Goal: Task Accomplishment & Management: Complete application form

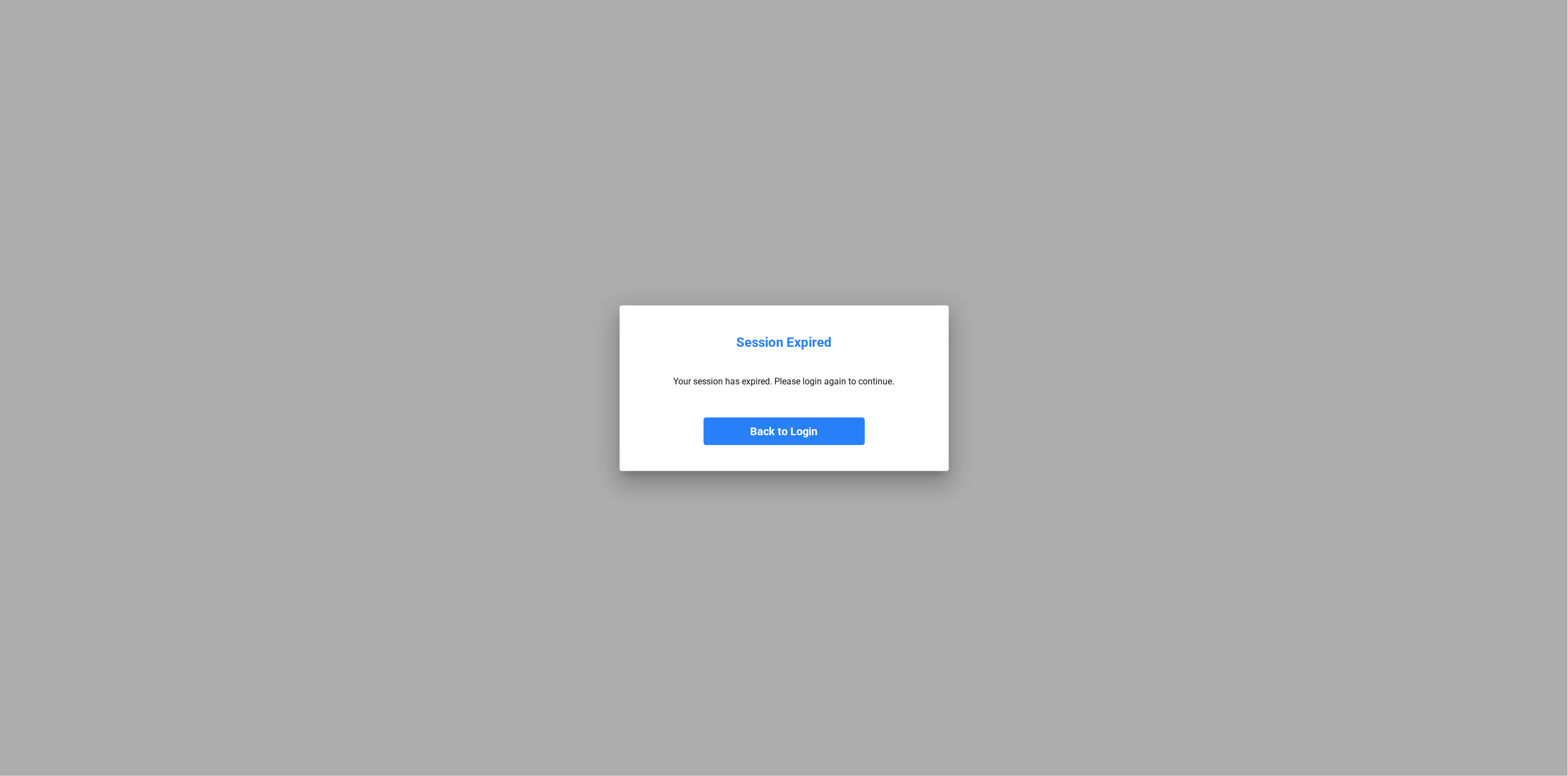
click at [792, 436] on button "Back to Login" at bounding box center [784, 432] width 161 height 28
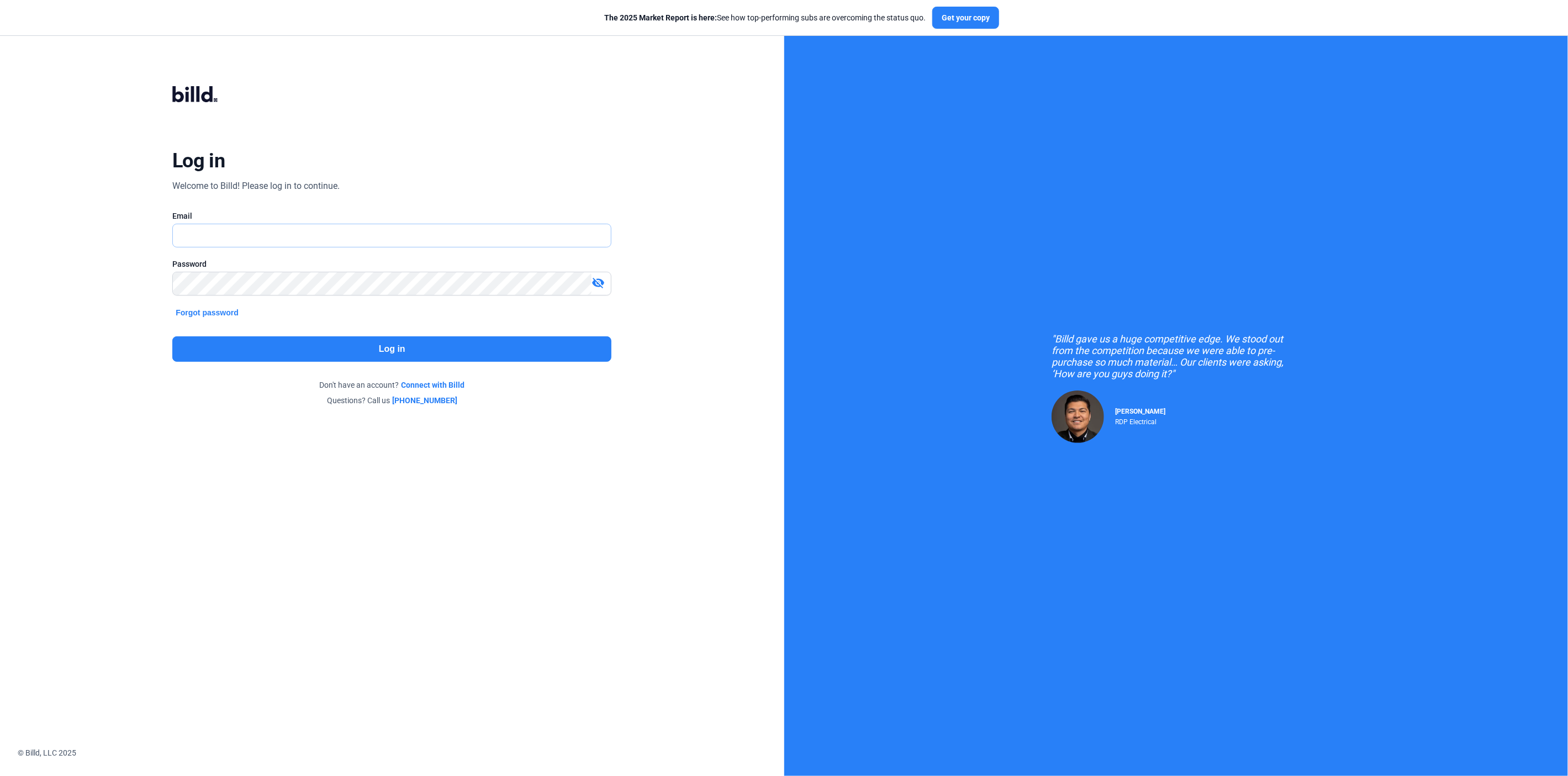
type input "[PERSON_NAME][EMAIL_ADDRESS][DOMAIN_NAME]"
click at [309, 350] on button "Log in" at bounding box center [392, 349] width 439 height 26
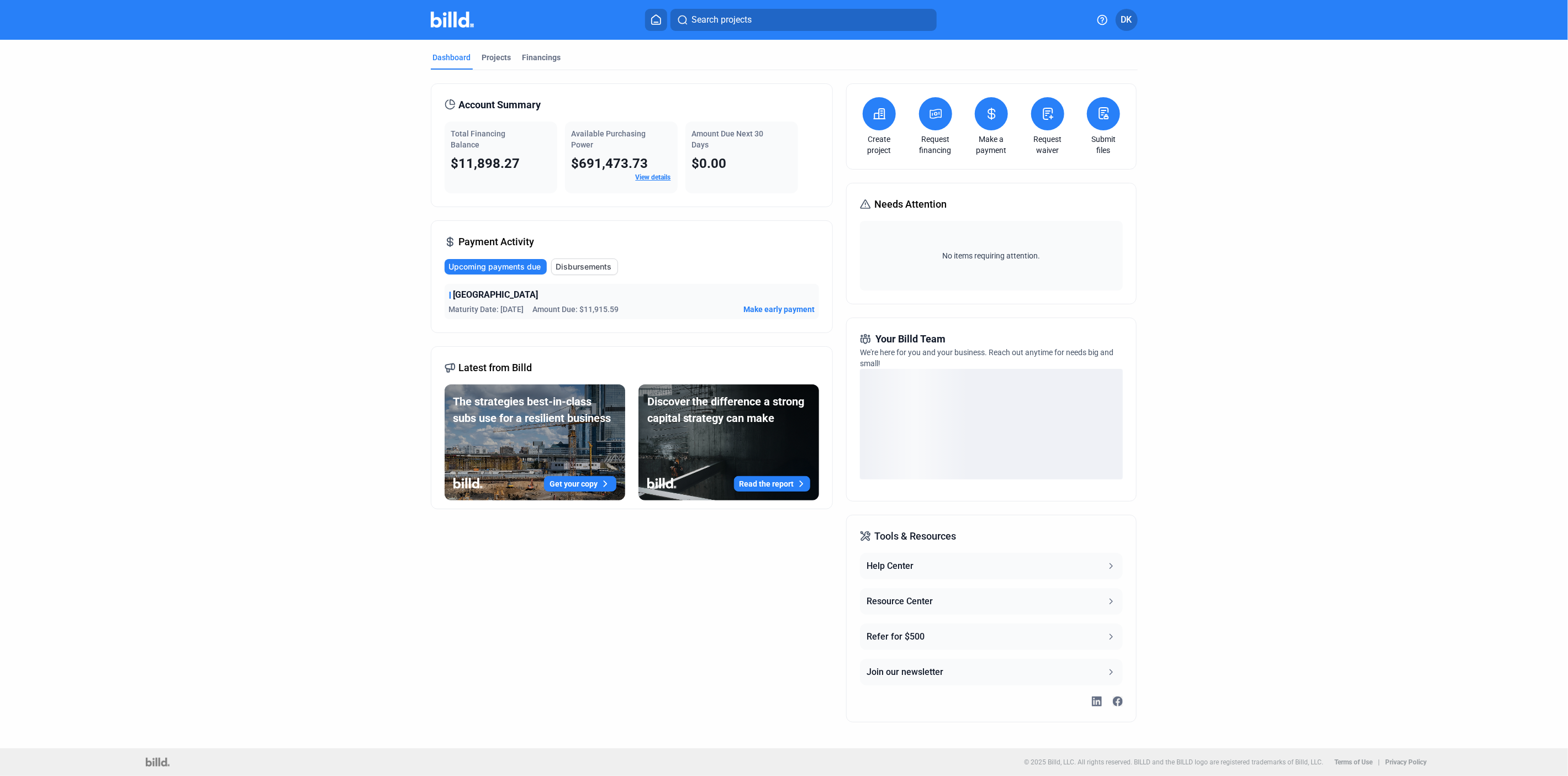
click at [1053, 125] on button at bounding box center [1047, 113] width 33 height 33
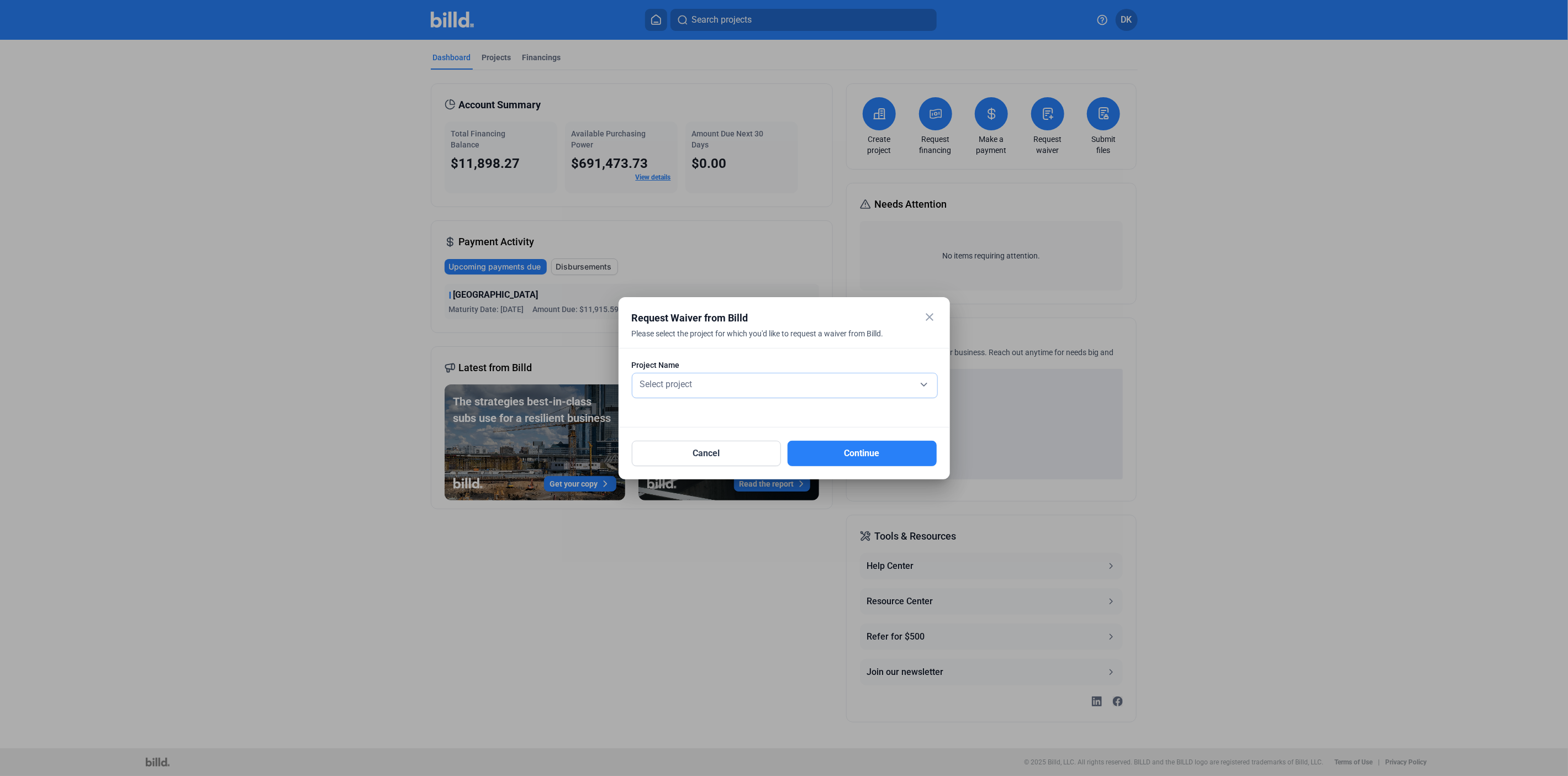
click at [658, 380] on span "Select project" at bounding box center [667, 384] width 53 height 11
click at [658, 380] on span "1st [GEOGRAPHIC_DATA]" at bounding box center [687, 382] width 98 height 11
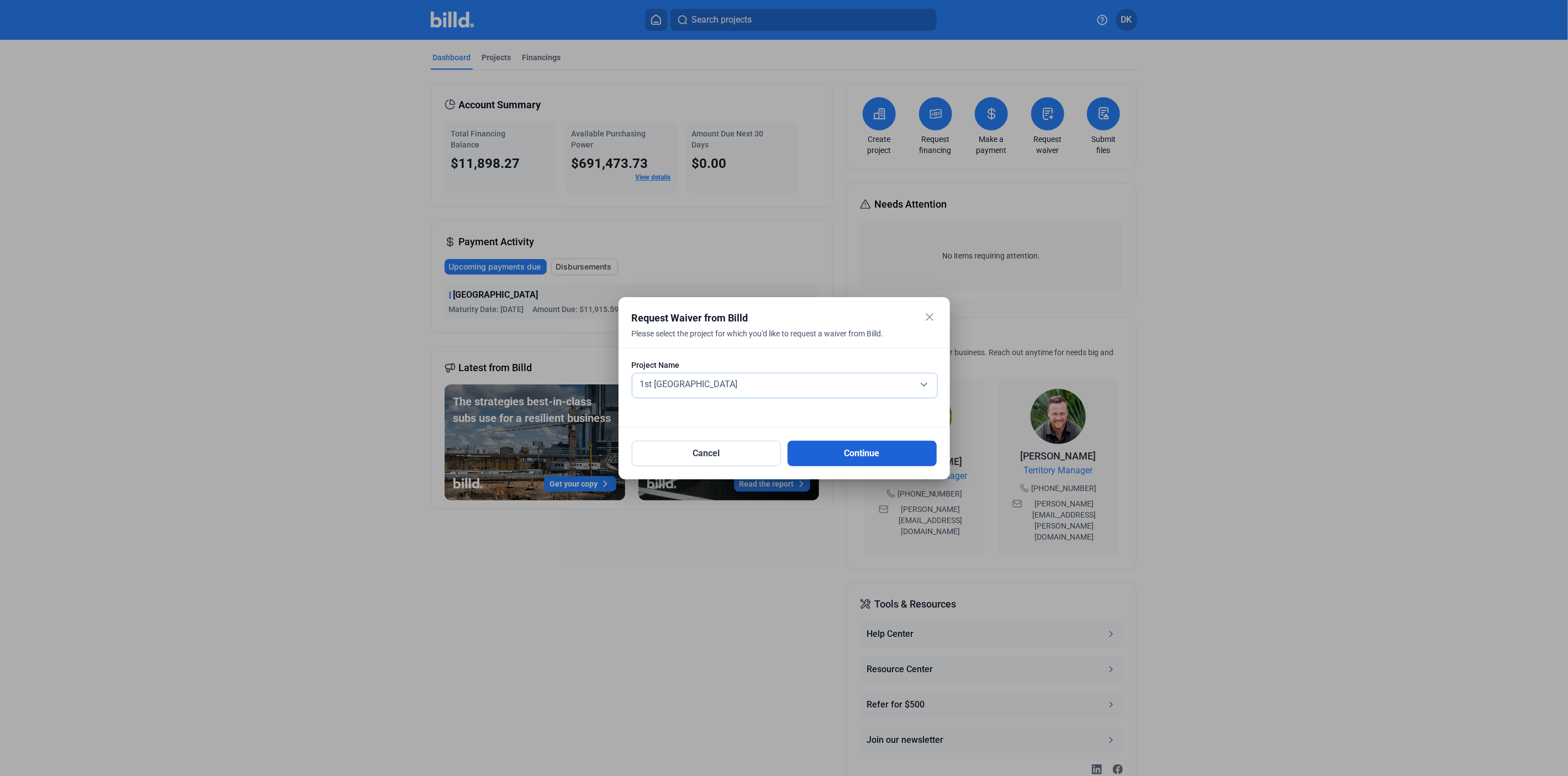
click at [824, 451] on button "Continue" at bounding box center [862, 454] width 149 height 26
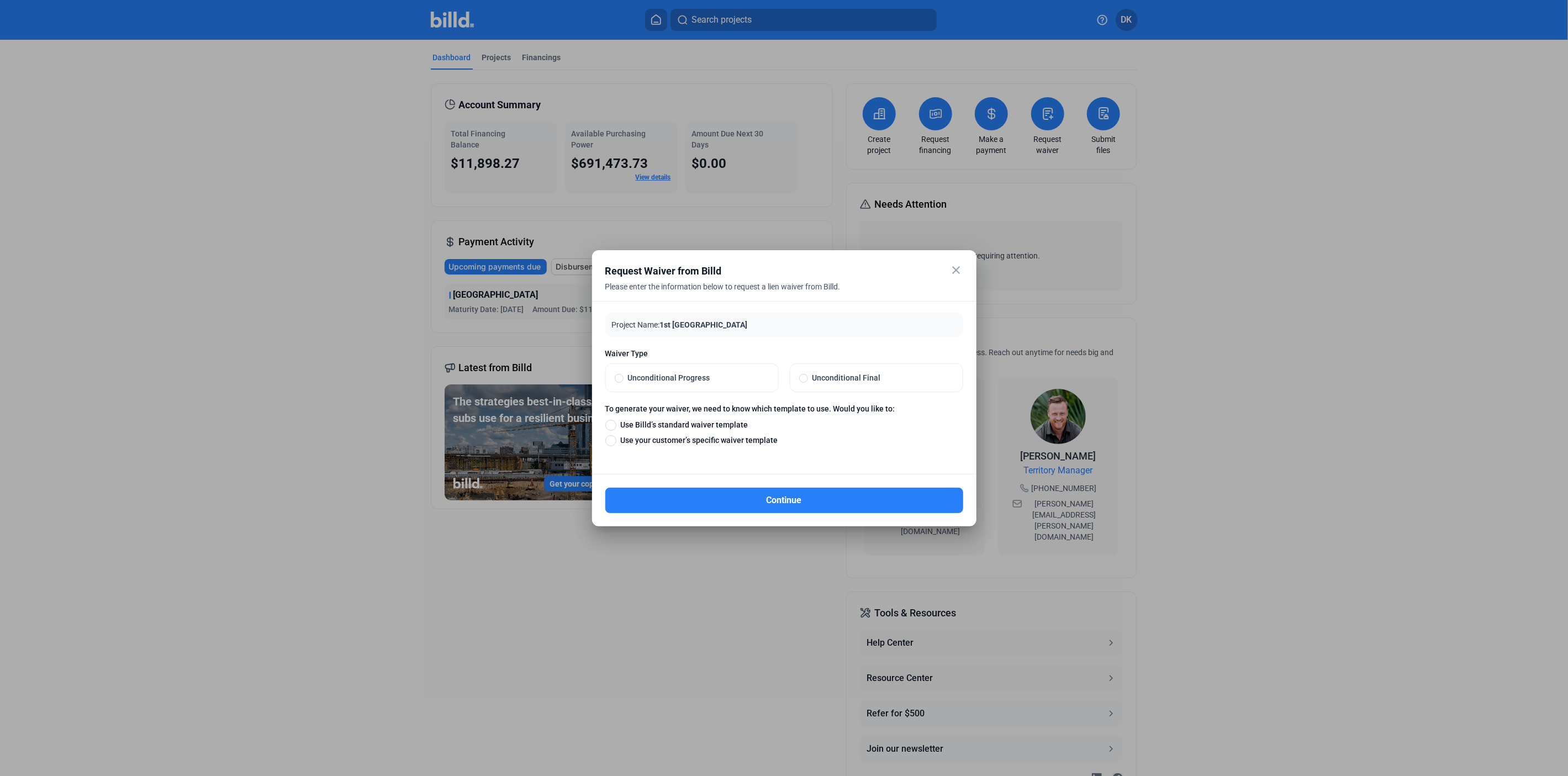
click at [837, 382] on span "Unconditional Final" at bounding box center [881, 377] width 146 height 11
click at [808, 382] on input "Unconditional Final" at bounding box center [804, 378] width 9 height 10
radio input "true"
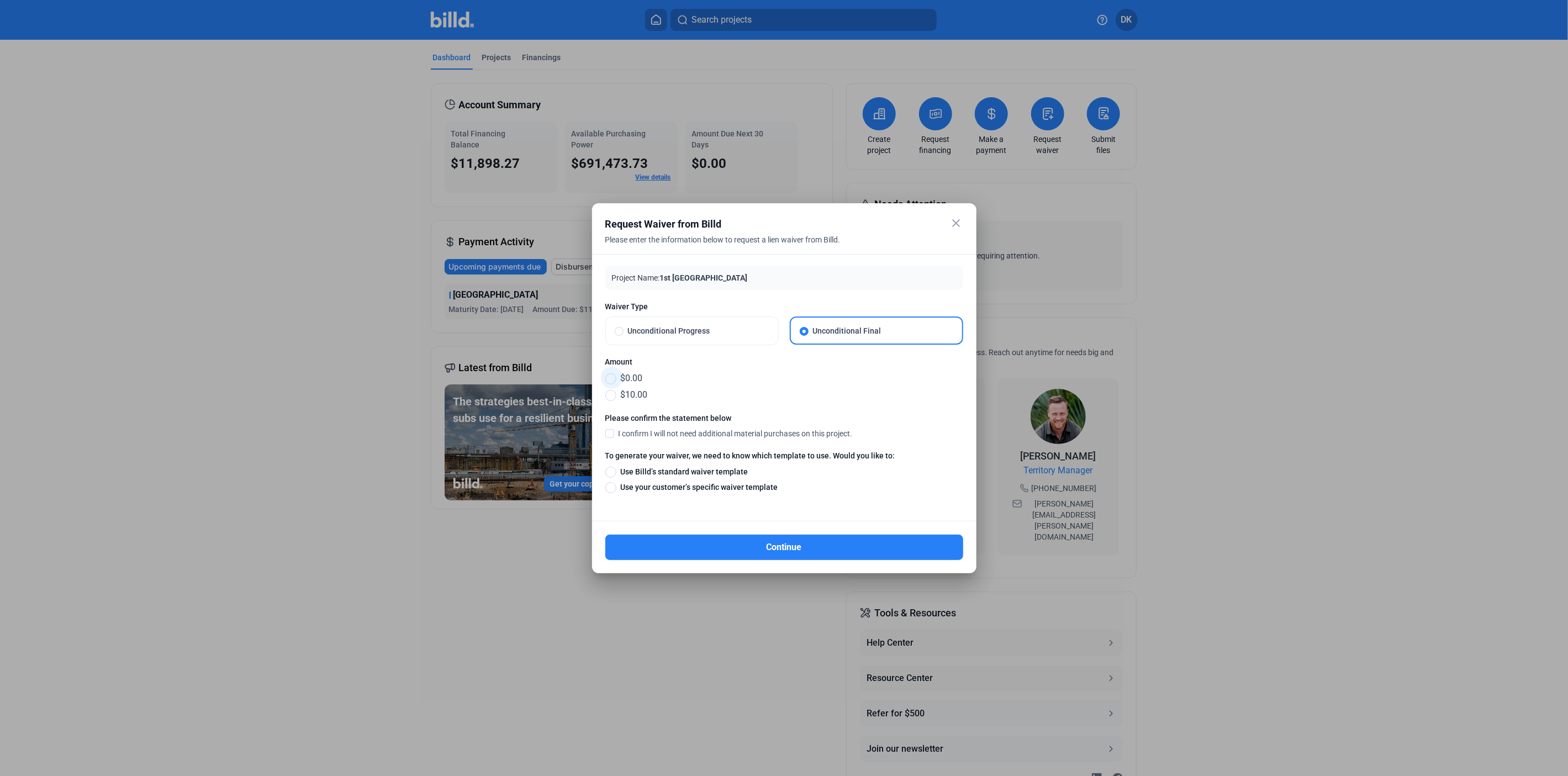
click at [633, 378] on span "$0.00" at bounding box center [630, 378] width 26 height 14
click at [617, 378] on input "$0.00" at bounding box center [610, 378] width 11 height 12
radio input "true"
click at [721, 435] on span "I confirm I will not need additional material purchases on this project." at bounding box center [736, 433] width 234 height 11
click at [0, 0] on input "I confirm I will not need additional material purchases on this project." at bounding box center [0, 0] width 0 height 0
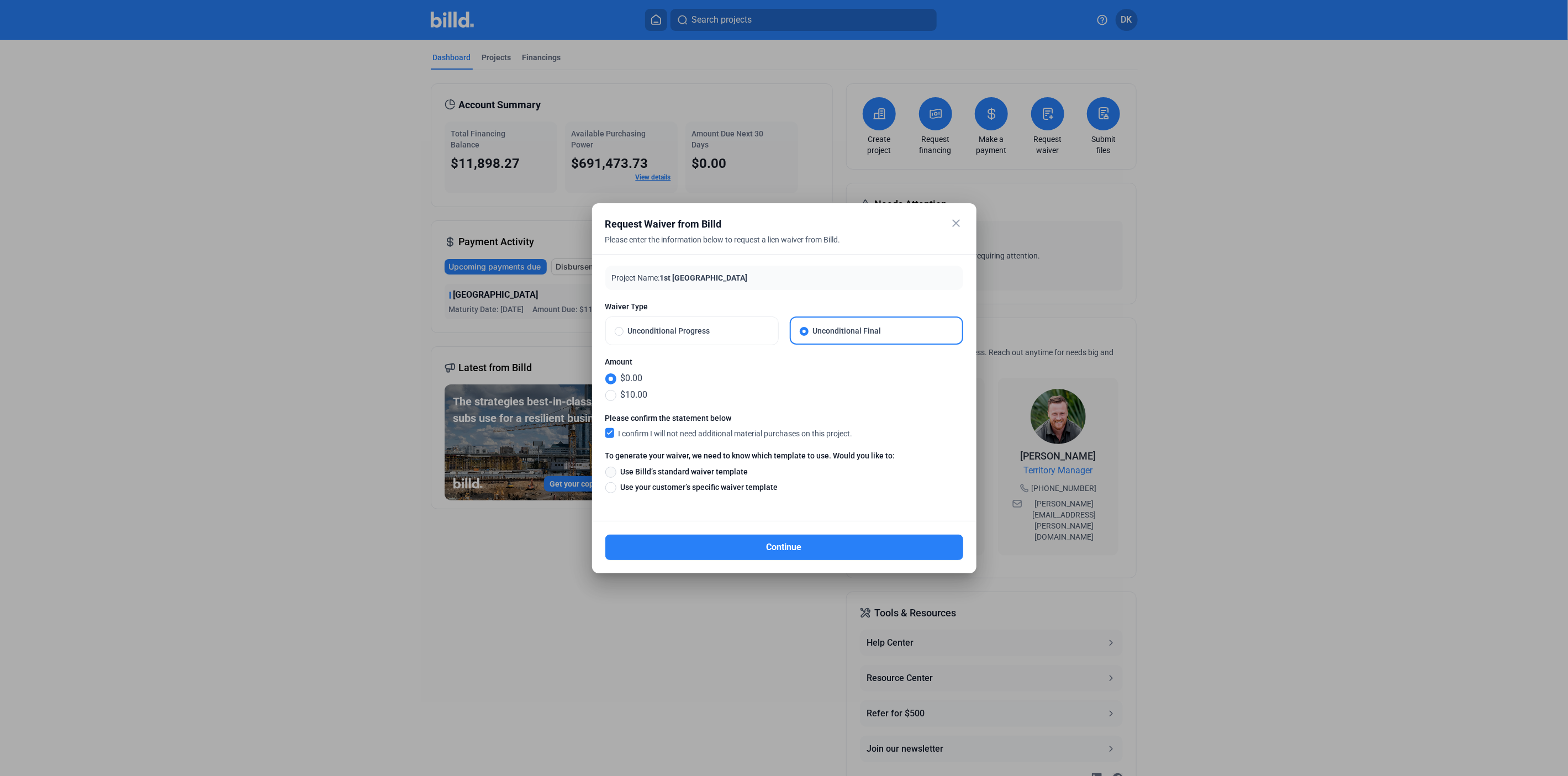
click at [610, 471] on span at bounding box center [610, 472] width 11 height 11
click at [610, 471] on input "Use Billd’s standard waiver template" at bounding box center [610, 471] width 11 height 12
radio input "true"
click at [752, 547] on button "Continue" at bounding box center [784, 548] width 358 height 26
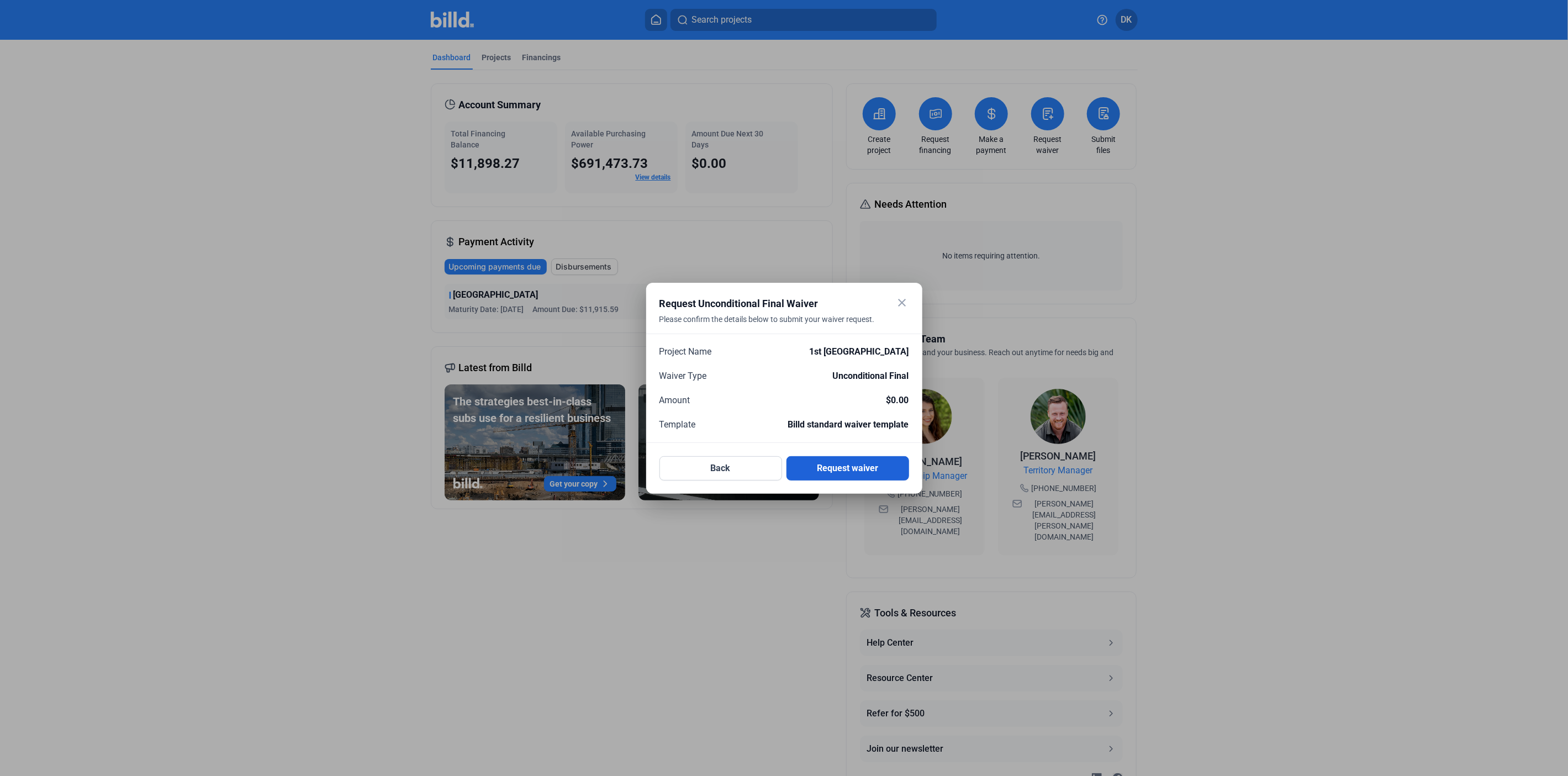
click at [834, 463] on button "Request waiver" at bounding box center [848, 469] width 123 height 24
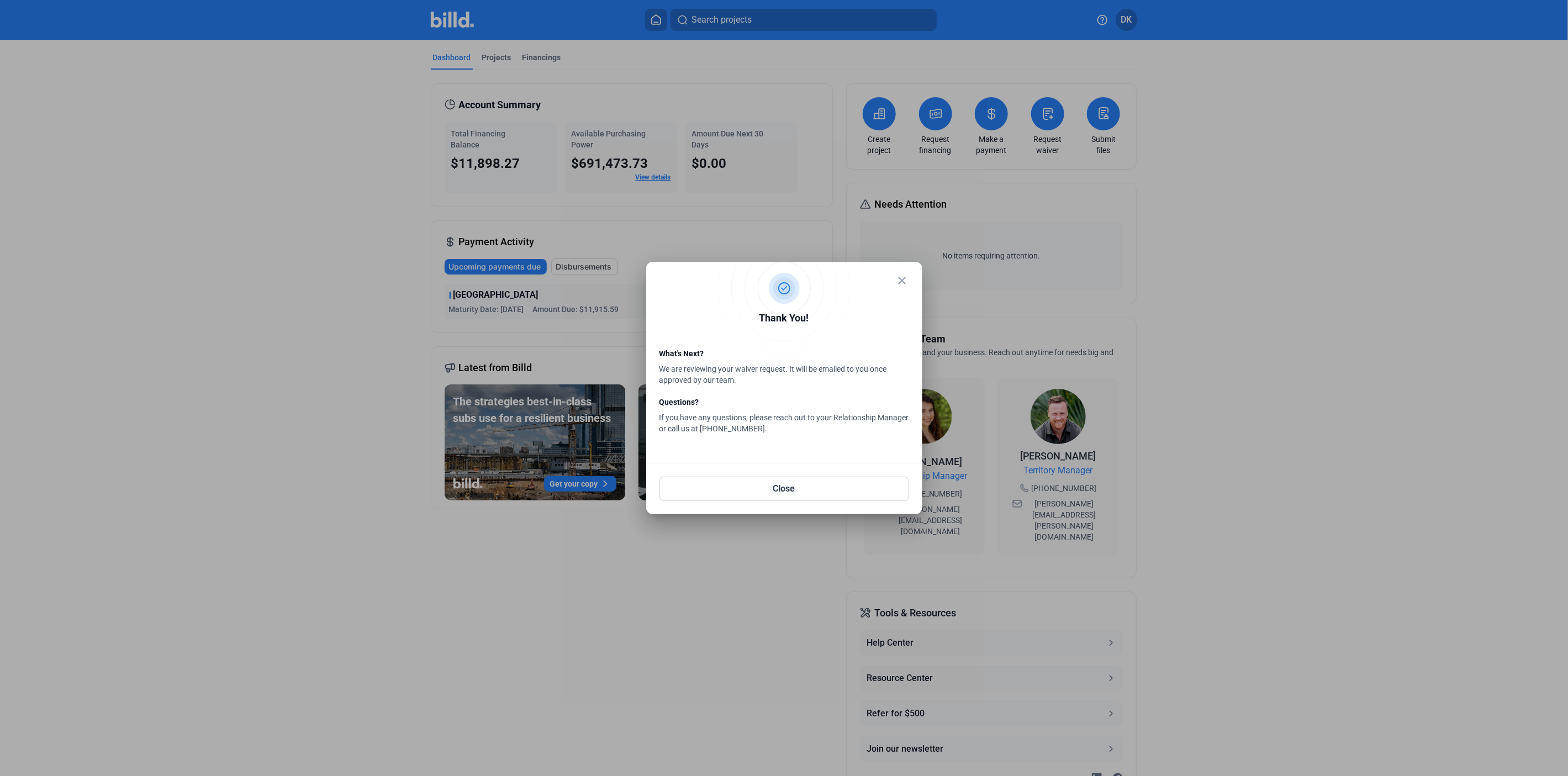
click at [905, 283] on mat-icon "close" at bounding box center [903, 280] width 14 height 14
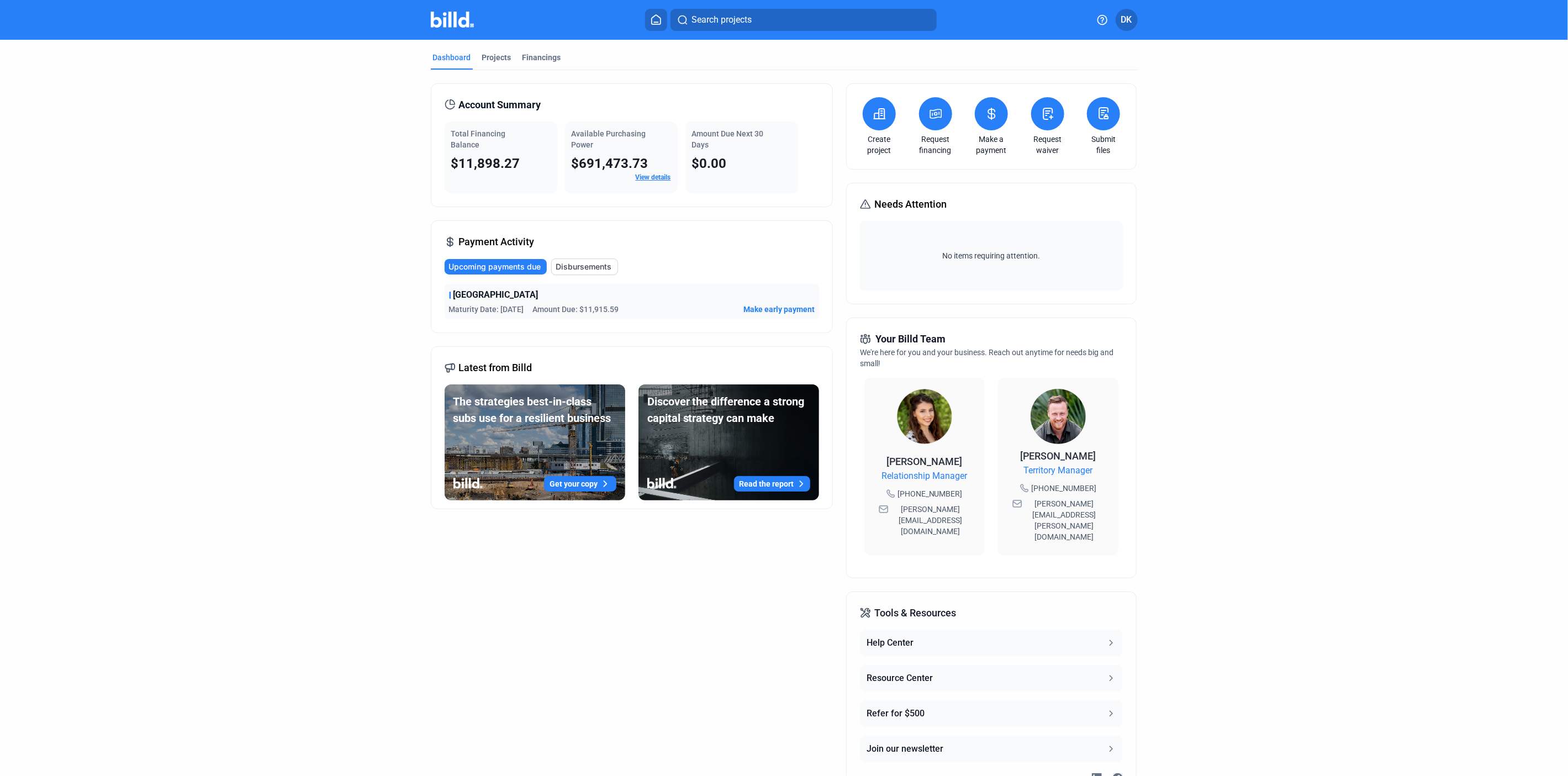
click at [455, 25] on img at bounding box center [452, 19] width 43 height 16
drag, startPoint x: 1028, startPoint y: 455, endPoint x: 1099, endPoint y: 453, distance: 71.0
click at [1099, 453] on div "[PERSON_NAME] Territory Manager [PHONE_NUMBER] [PERSON_NAME][EMAIL_ADDRESS][PER…" at bounding box center [1058, 496] width 98 height 96
copy span "[PERSON_NAME]"
click at [516, 564] on div "Account Summary Total Financing Balance $11,898.27 Available Purchasing Power $…" at bounding box center [632, 441] width 402 height 716
